Goal: Use online tool/utility: Use online tool/utility

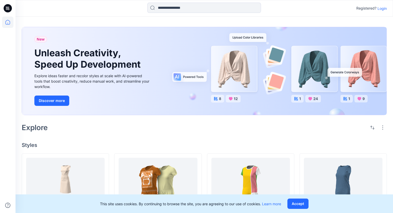
click at [381, 9] on p "Login" at bounding box center [381, 8] width 9 height 5
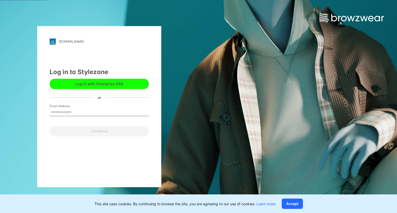
click at [72, 111] on input "Email Address" at bounding box center [99, 113] width 99 height 8
type input "**********"
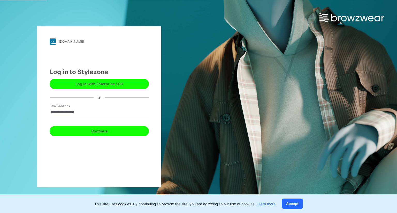
drag, startPoint x: 92, startPoint y: 129, endPoint x: 157, endPoint y: 146, distance: 66.6
click at [92, 129] on button "Continue" at bounding box center [99, 131] width 99 height 10
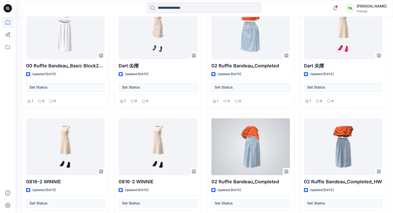
scroll to position [325, 0]
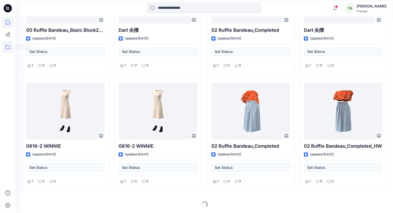
click at [5, 46] on icon at bounding box center [7, 46] width 11 height 11
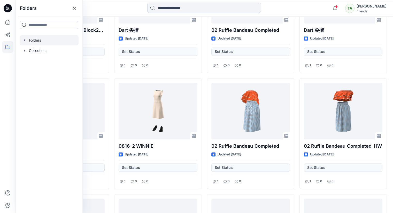
click at [40, 41] on div at bounding box center [49, 40] width 59 height 10
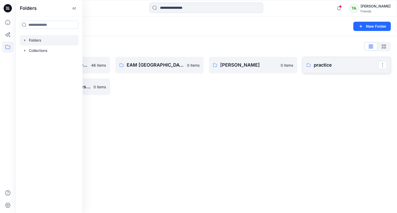
click at [335, 67] on p "practice" at bounding box center [346, 64] width 65 height 7
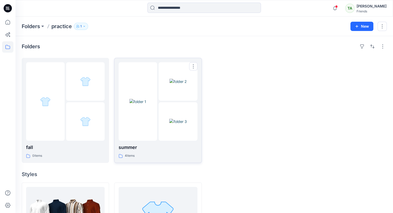
click at [173, 79] on img at bounding box center [177, 81] width 17 height 5
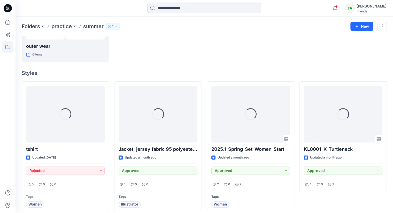
scroll to position [106, 0]
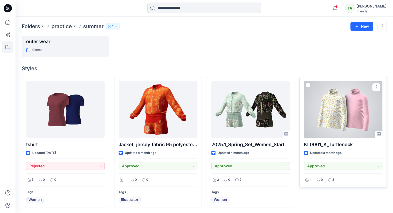
click at [307, 83] on span at bounding box center [308, 85] width 4 height 4
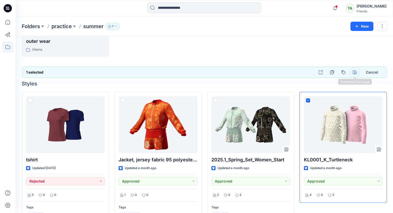
click at [354, 71] on icon "button" at bounding box center [355, 72] width 4 height 4
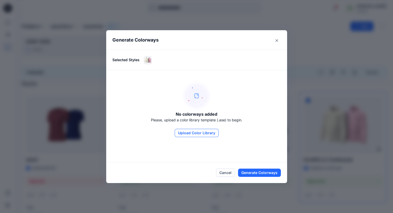
click at [202, 131] on button "Upload Color Library" at bounding box center [197, 133] width 44 height 8
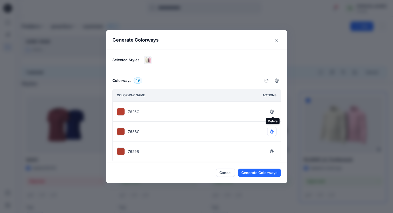
click at [273, 109] on button "button" at bounding box center [271, 111] width 9 height 9
click at [273, 110] on icon "button" at bounding box center [272, 112] width 4 height 4
click at [273, 129] on icon "button" at bounding box center [272, 131] width 4 height 4
click at [273, 110] on icon "button" at bounding box center [272, 112] width 4 height 4
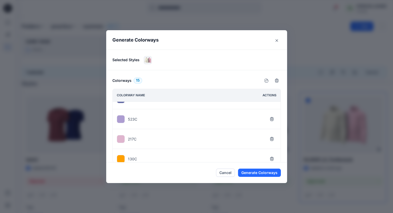
scroll to position [235, 0]
click at [274, 110] on button "button" at bounding box center [271, 114] width 9 height 9
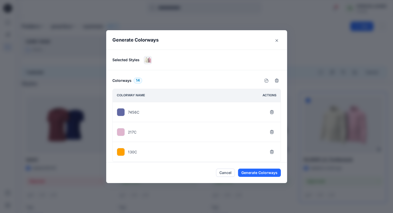
scroll to position [216, 0]
click at [273, 134] on icon "button" at bounding box center [271, 135] width 3 height 3
click at [272, 150] on button "button" at bounding box center [271, 154] width 9 height 9
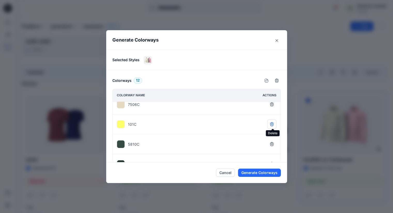
click at [274, 123] on icon "button" at bounding box center [272, 124] width 4 height 4
click at [273, 123] on icon "button" at bounding box center [271, 124] width 3 height 3
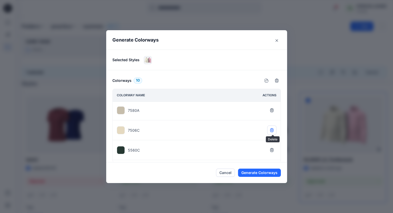
click at [275, 129] on button "button" at bounding box center [271, 130] width 9 height 9
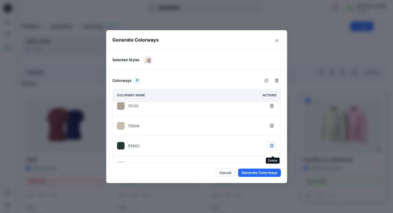
scroll to position [0, 0]
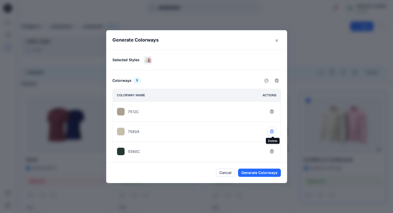
click at [273, 132] on icon "button" at bounding box center [272, 131] width 4 height 4
click at [270, 128] on button "button" at bounding box center [271, 131] width 9 height 9
click at [272, 111] on icon "button" at bounding box center [272, 112] width 4 height 4
click at [273, 149] on button "button" at bounding box center [271, 153] width 9 height 9
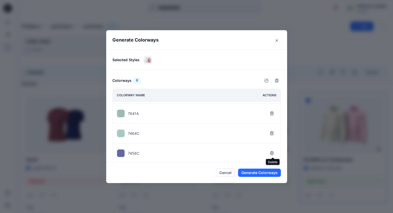
scroll to position [38, 0]
click at [281, 172] on button "Generate Colorways" at bounding box center [259, 173] width 43 height 8
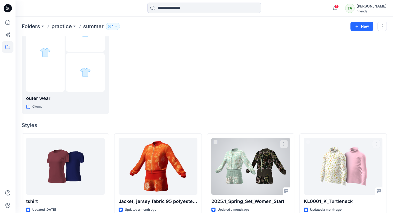
scroll to position [0, 0]
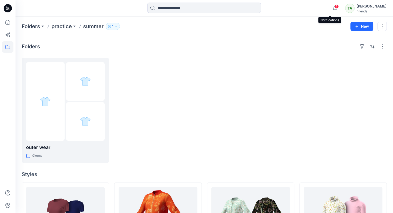
click at [335, 7] on span "1" at bounding box center [337, 6] width 4 height 4
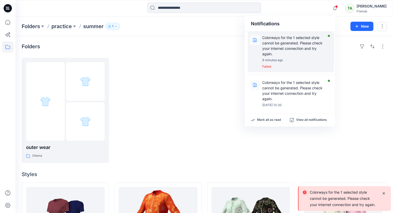
click at [268, 66] on p "Failed" at bounding box center [294, 66] width 64 height 5
